Goal: Find specific page/section: Find specific page/section

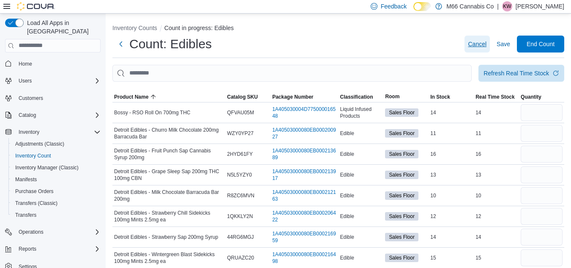
click at [483, 47] on span "Cancel" at bounding box center [477, 44] width 19 height 8
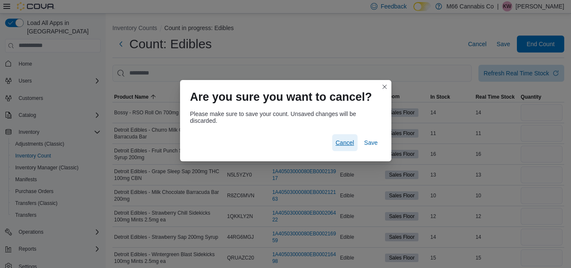
click at [347, 139] on span "Cancel" at bounding box center [345, 142] width 19 height 8
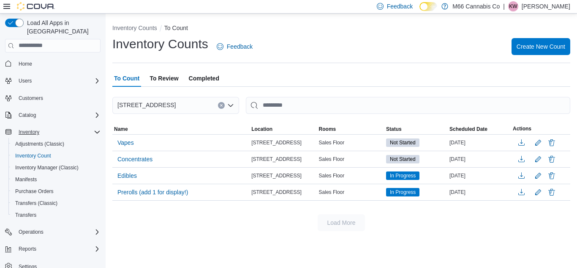
click at [99, 128] on icon "Complex example" at bounding box center [97, 131] width 7 height 7
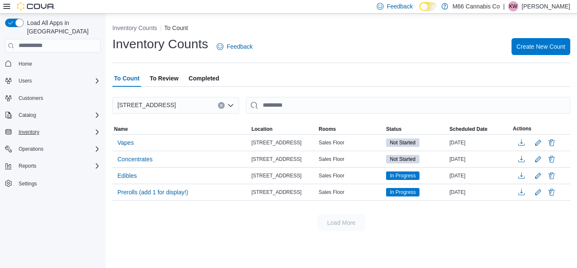
click at [44, 127] on div "Inventory" at bounding box center [57, 132] width 85 height 10
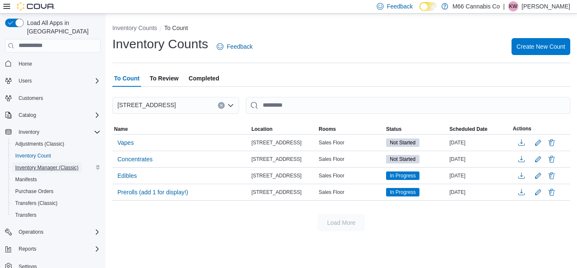
click at [40, 164] on span "Inventory Manager (Classic)" at bounding box center [46, 167] width 63 height 7
